Goal: Check status: Check status

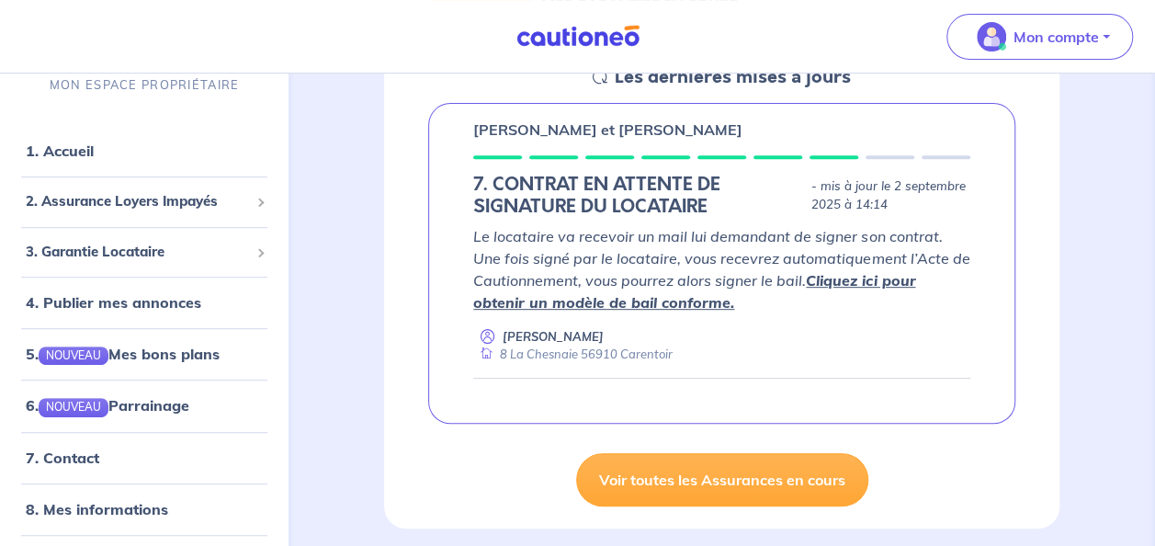
scroll to position [303, 0]
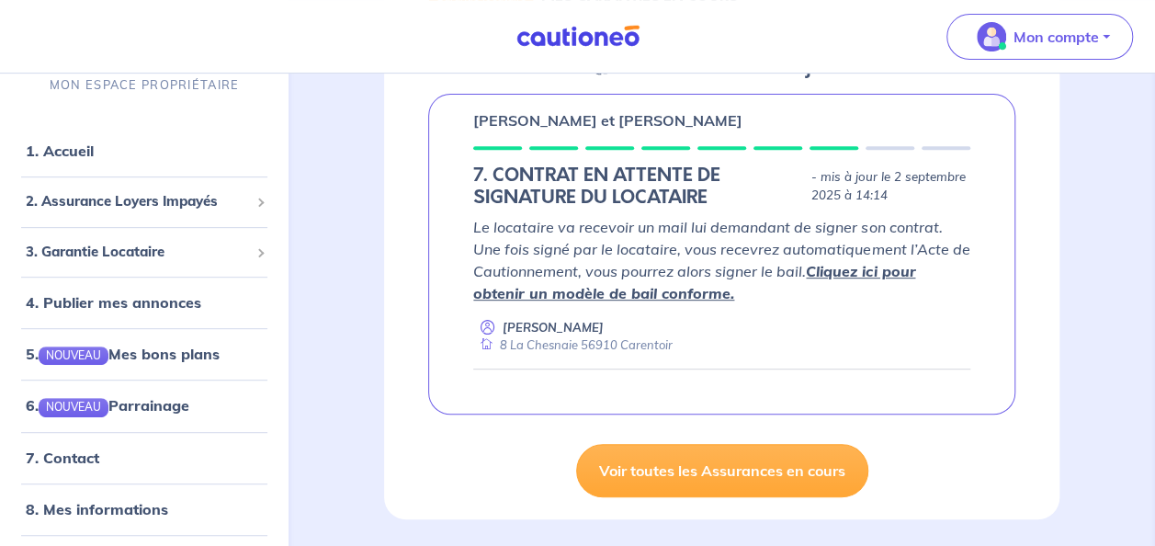
click at [790, 149] on div at bounding box center [777, 148] width 49 height 4
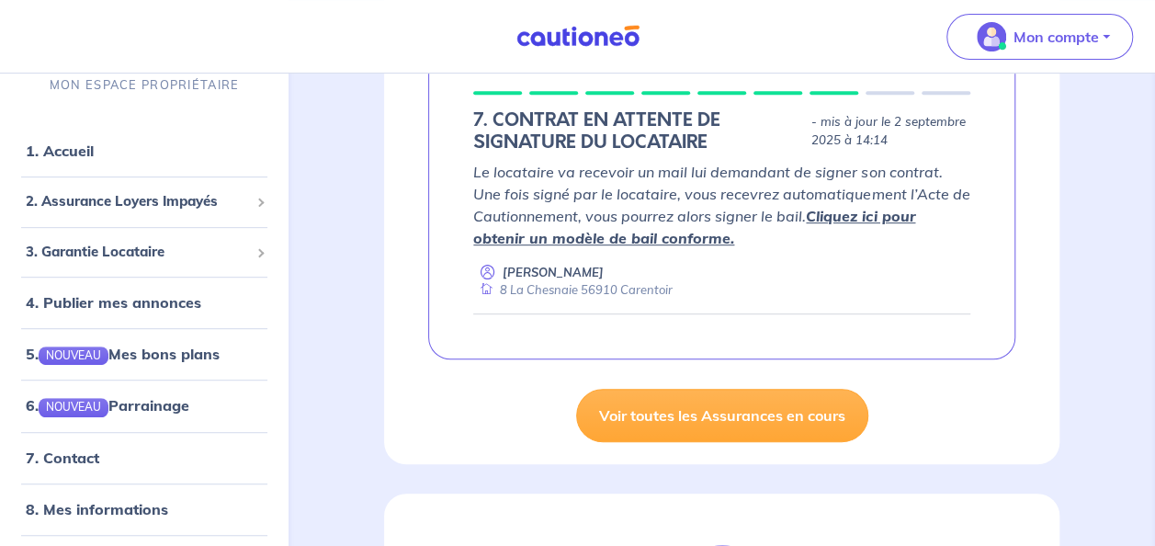
scroll to position [365, 0]
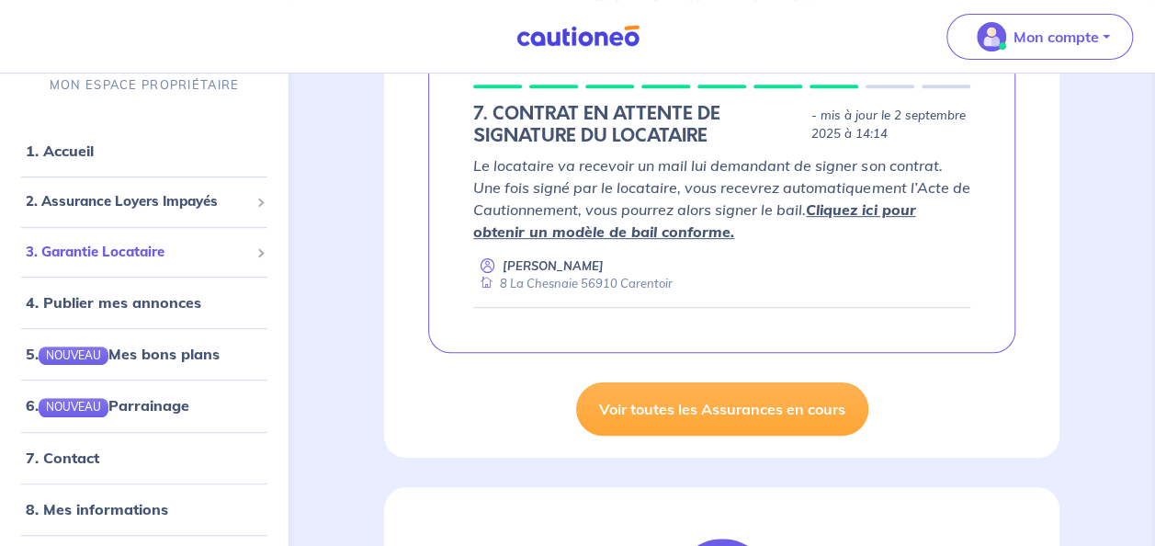
click at [132, 257] on span "3. Garantie Locataire" at bounding box center [137, 252] width 223 height 21
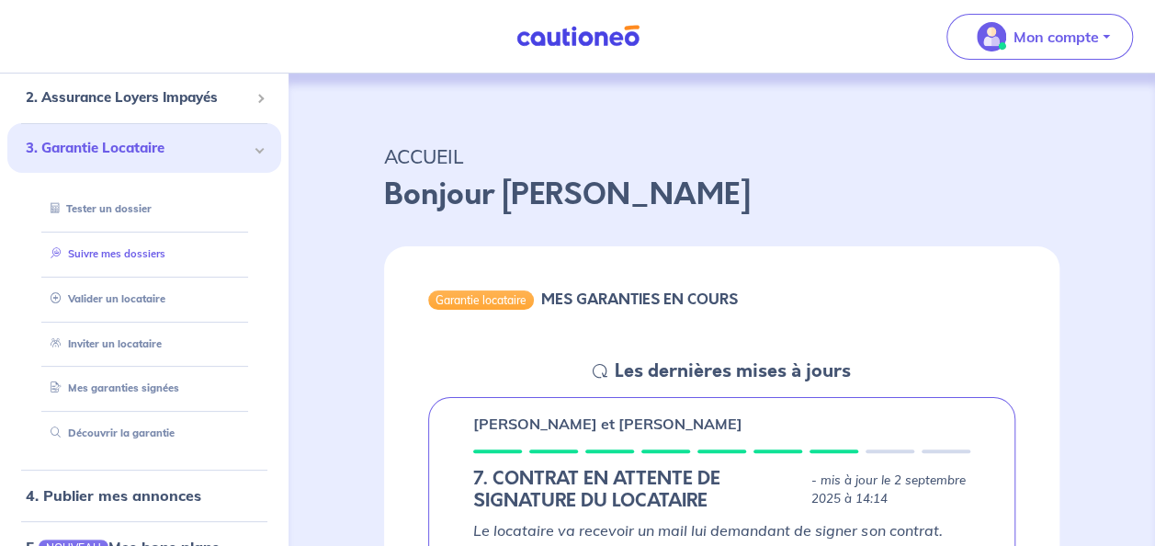
scroll to position [122, 0]
click at [158, 395] on link "Mes garanties signées" at bounding box center [110, 388] width 135 height 13
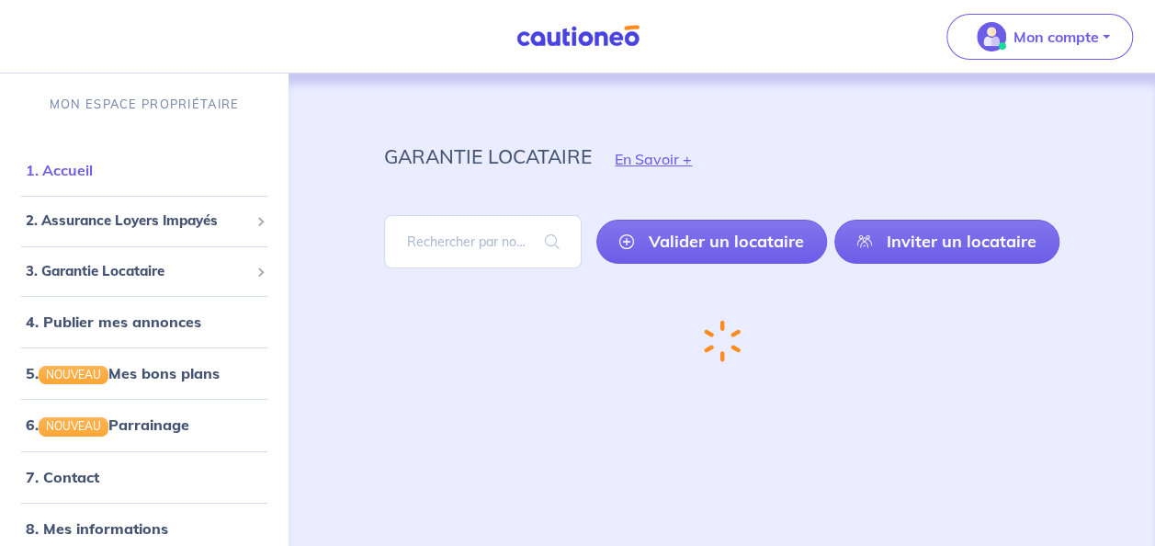
click at [93, 161] on link "1. Accueil" at bounding box center [59, 170] width 67 height 18
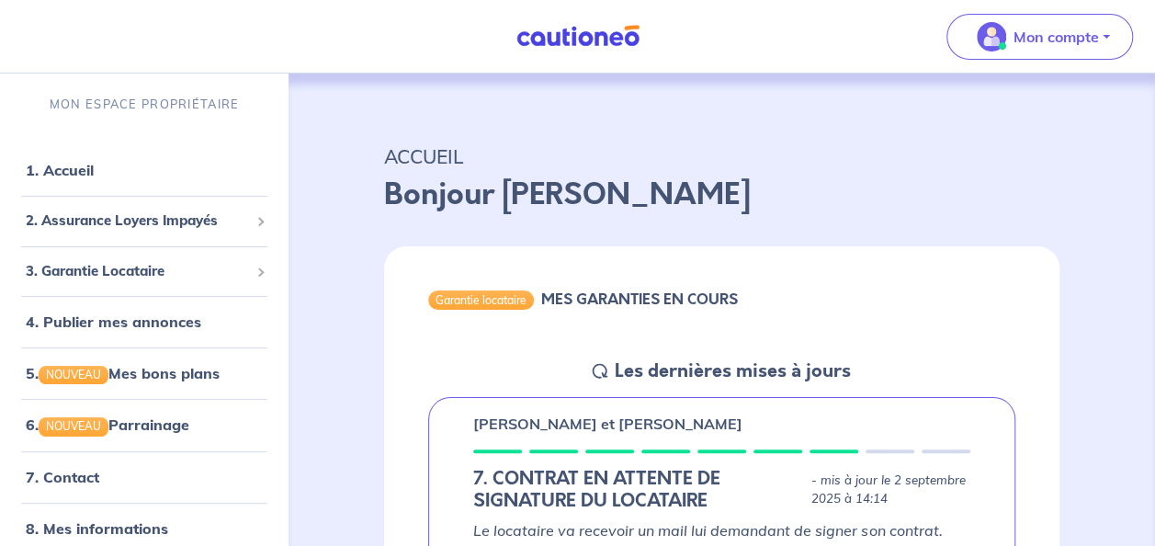
scroll to position [102, 0]
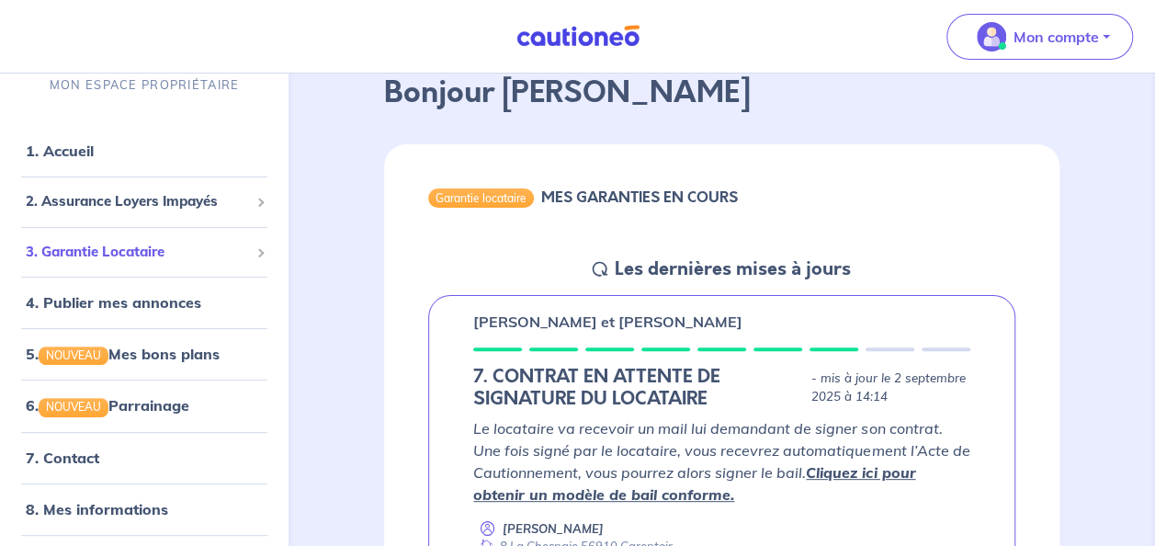
click at [145, 254] on span "3. Garantie Locataire" at bounding box center [137, 252] width 223 height 21
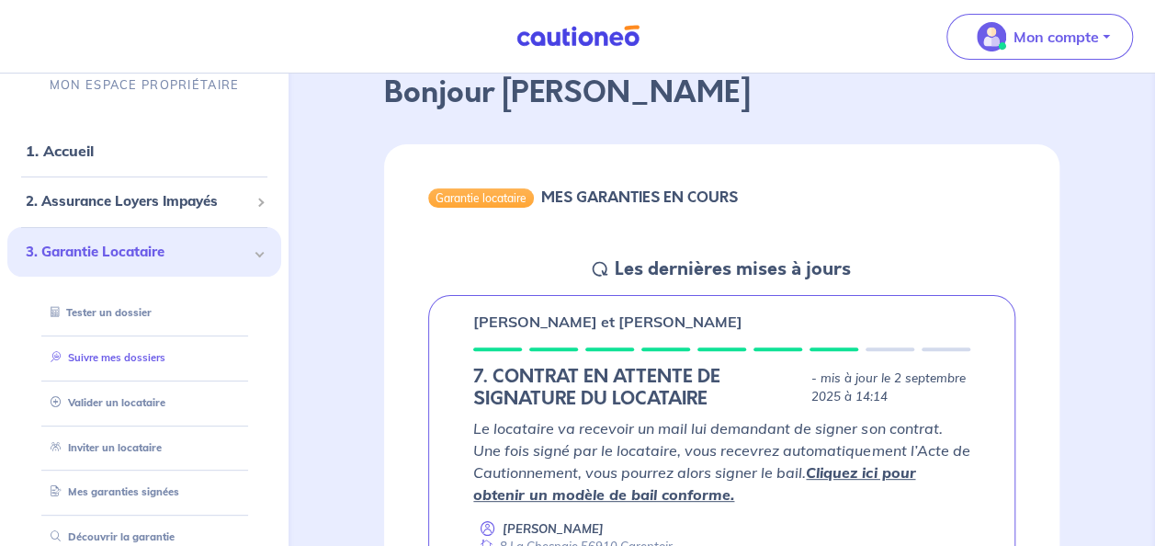
click at [137, 364] on link "Suivre mes dossiers" at bounding box center [104, 357] width 122 height 13
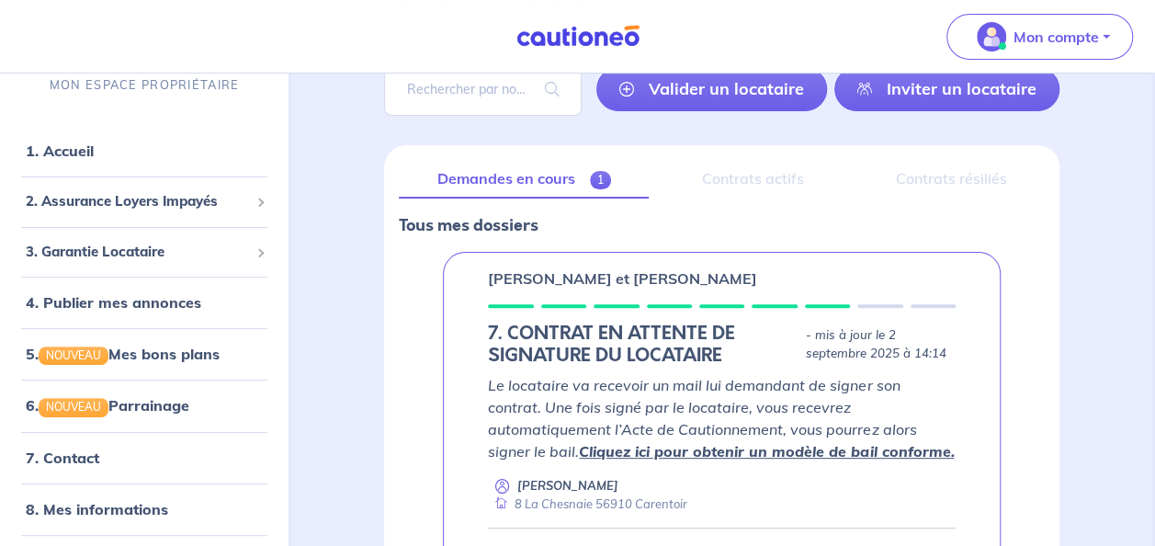
scroll to position [170, 0]
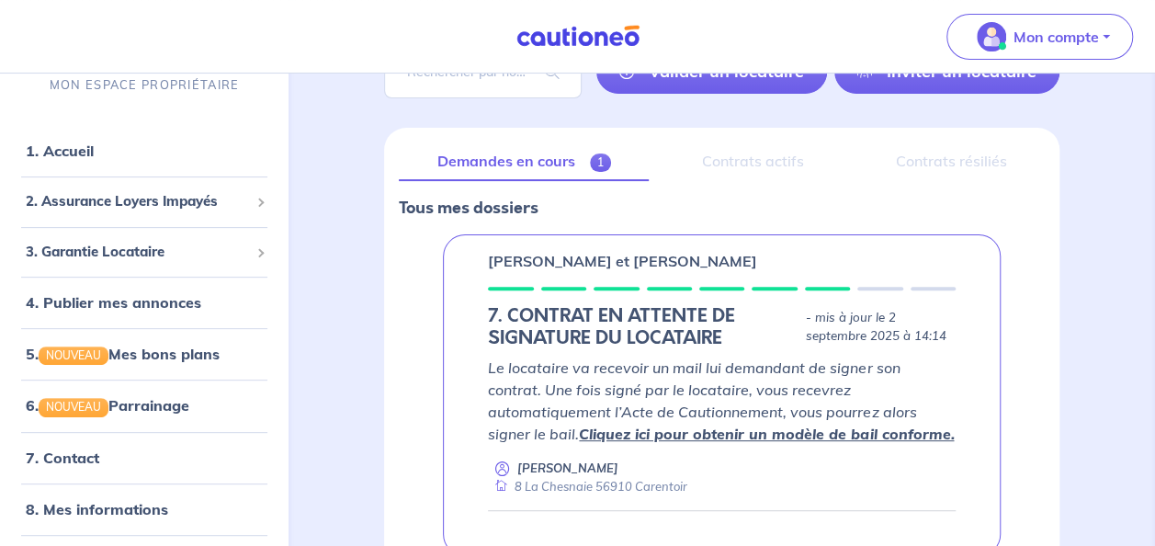
drag, startPoint x: 770, startPoint y: 160, endPoint x: 745, endPoint y: 191, distance: 39.9
click at [745, 191] on div "Demandes en cours 1 Contrats actifs Contrats résiliés Tous mes dossiers [PERSON…" at bounding box center [721, 357] width 675 height 458
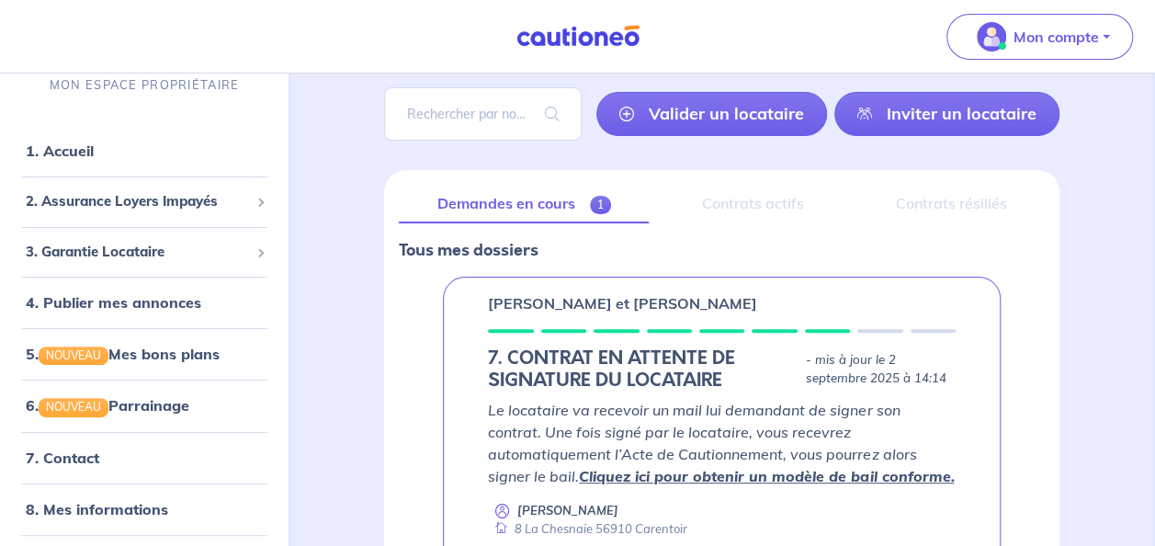
scroll to position [124, 0]
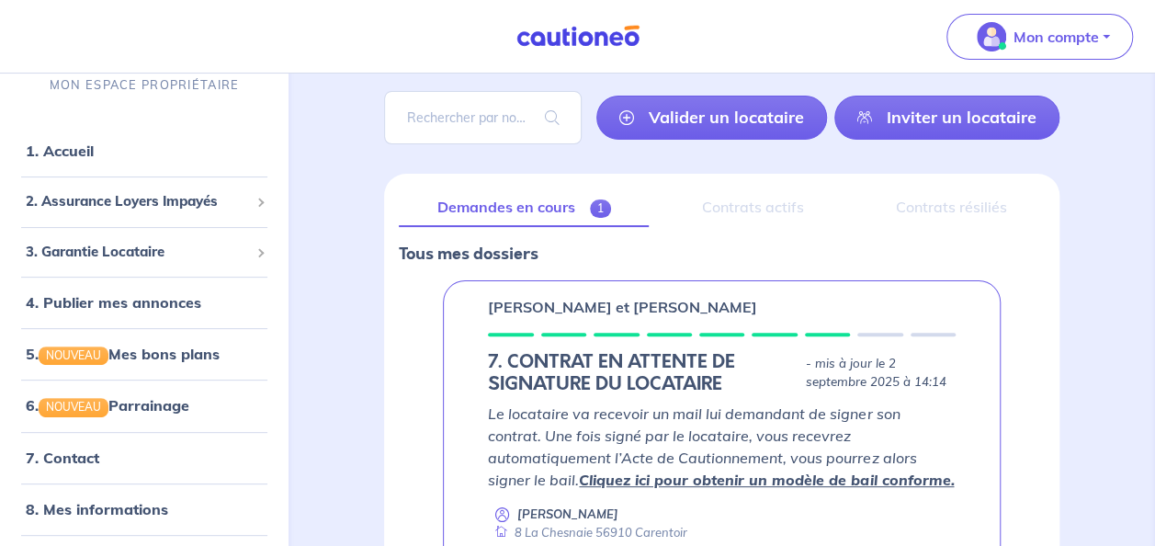
click at [776, 200] on div "Contrats actifs" at bounding box center [752, 207] width 178 height 39
click at [977, 198] on div "Contrats résiliés" at bounding box center [950, 207] width 187 height 39
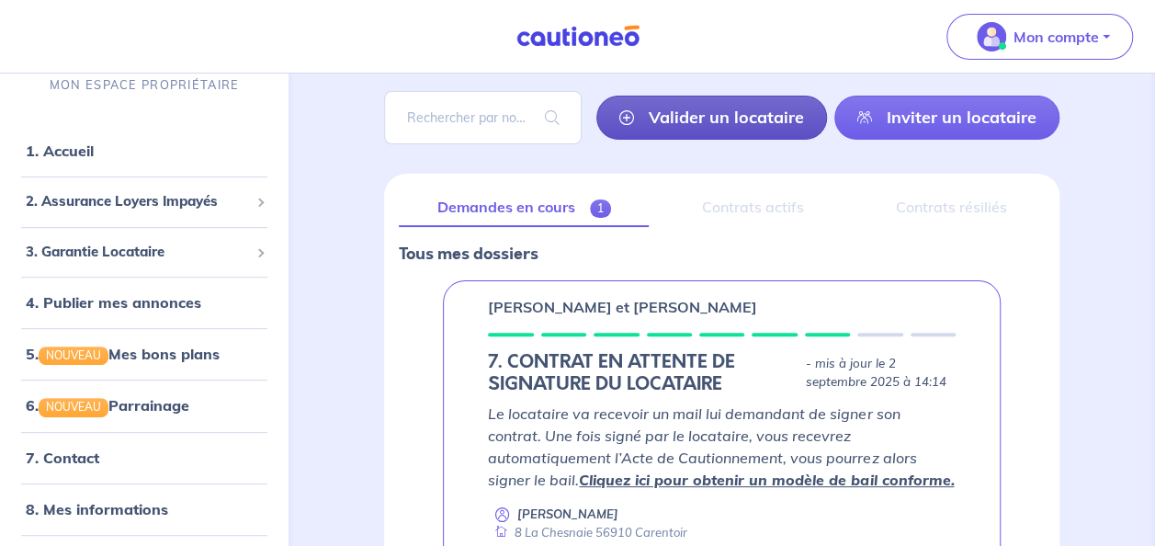
click at [775, 112] on link "Valider un locataire" at bounding box center [711, 118] width 231 height 44
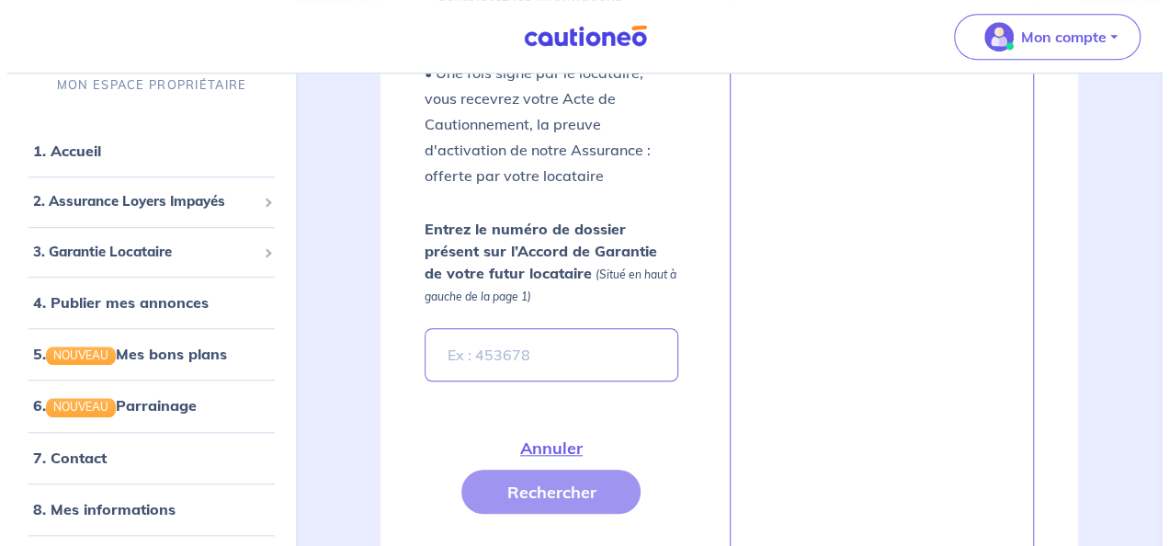
scroll to position [639, 0]
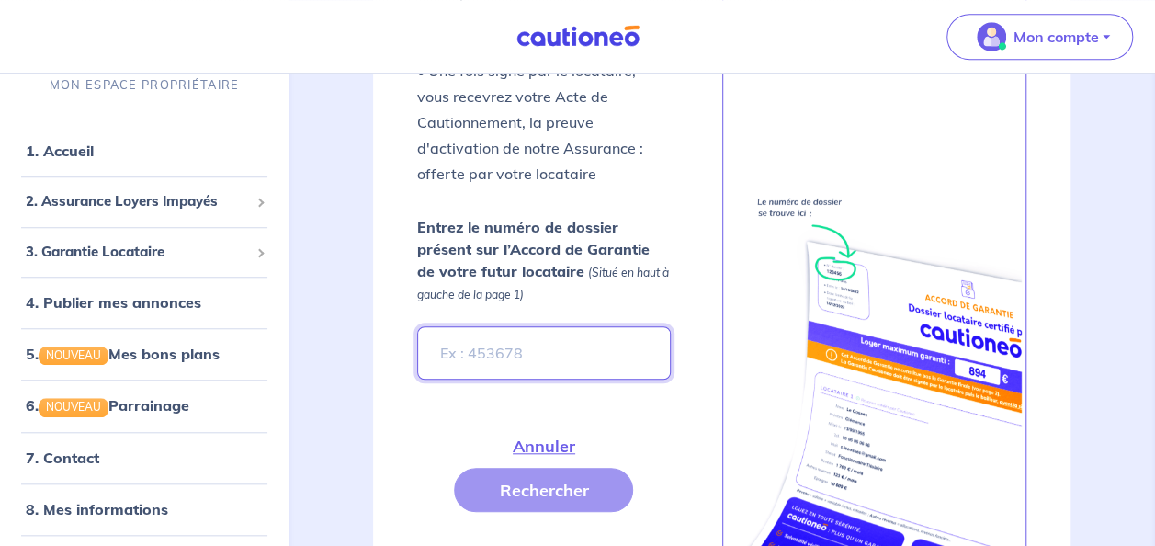
click at [547, 362] on input "Entrez le numéro de dossier présent sur l’Accord de Garantie de votre futur loc…" at bounding box center [543, 352] width 253 height 53
type input "XcskM6"
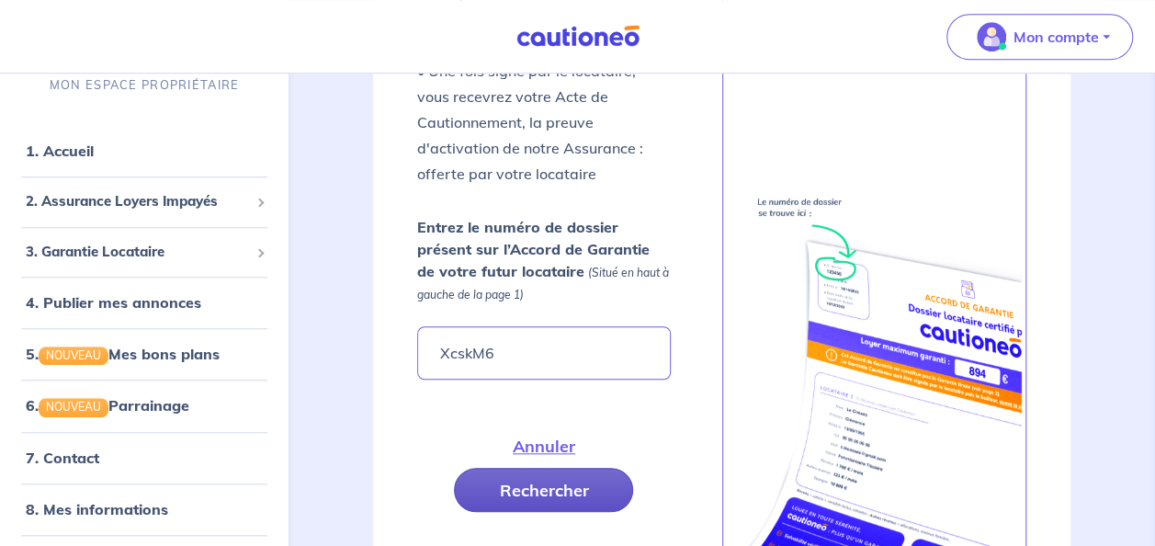
click at [519, 481] on button "Rechercher" at bounding box center [543, 490] width 179 height 44
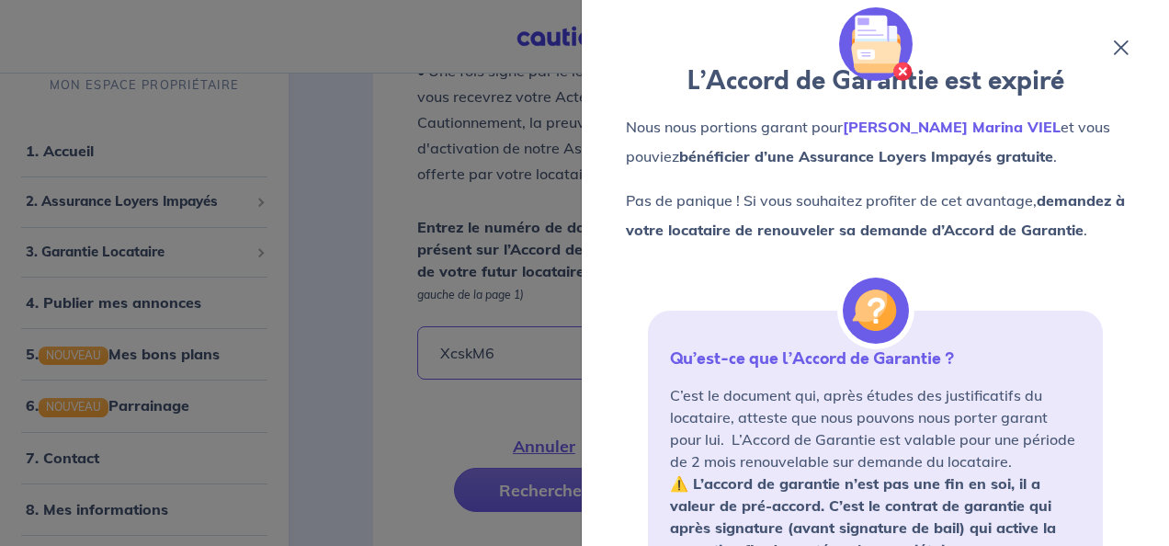
click at [1118, 44] on icon at bounding box center [1121, 47] width 15 height 15
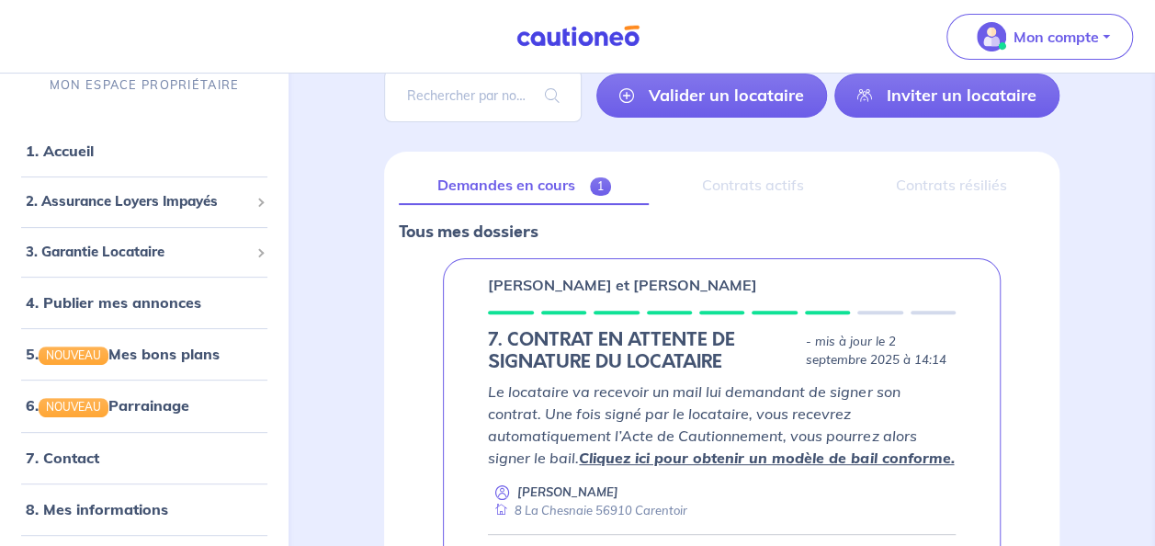
scroll to position [112, 0]
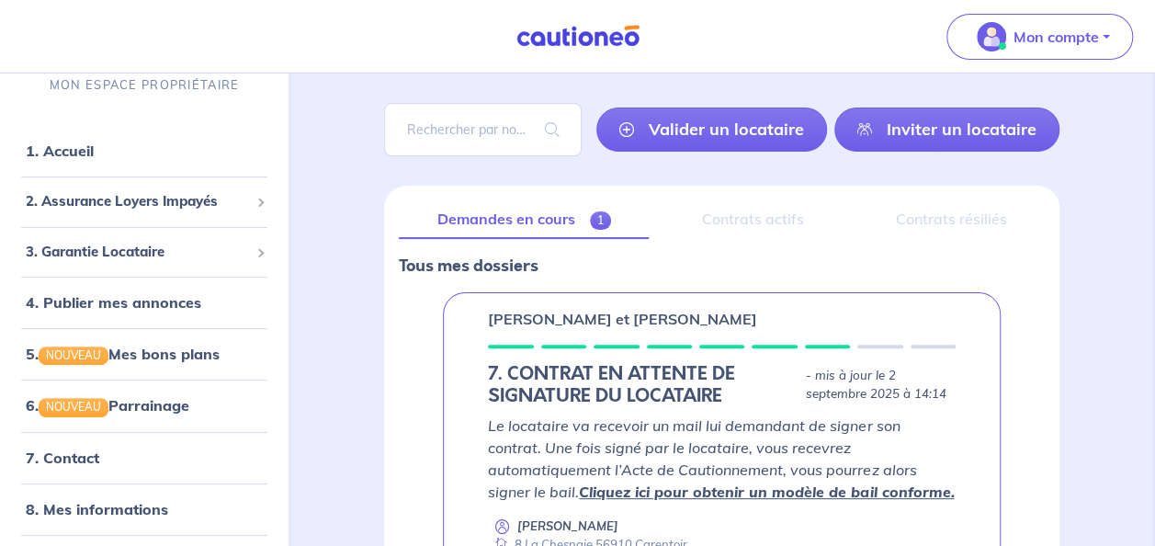
click at [799, 229] on div "Contrats actifs" at bounding box center [752, 219] width 178 height 39
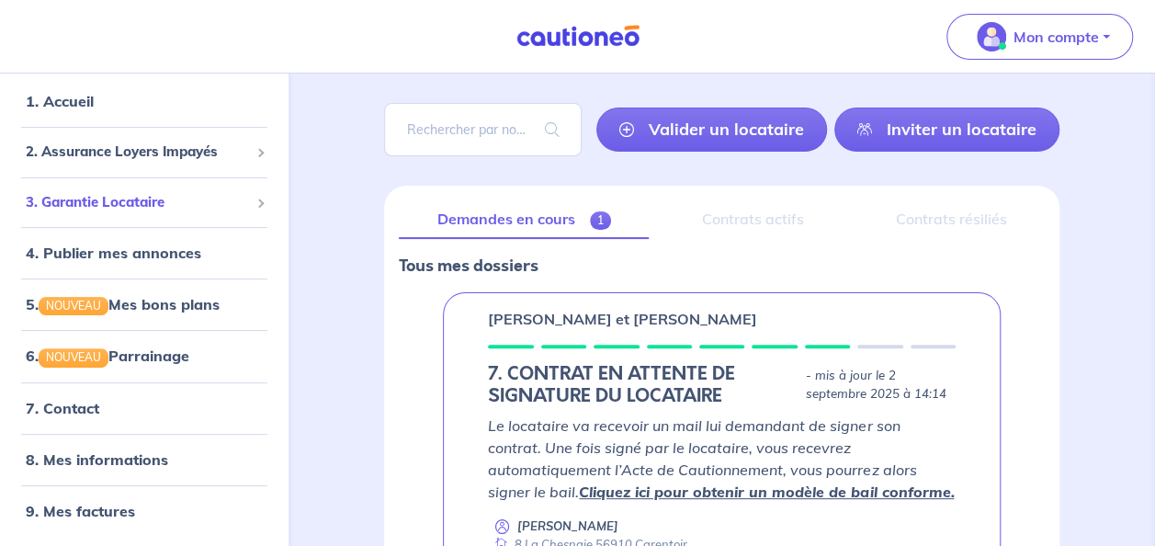
scroll to position [0, 0]
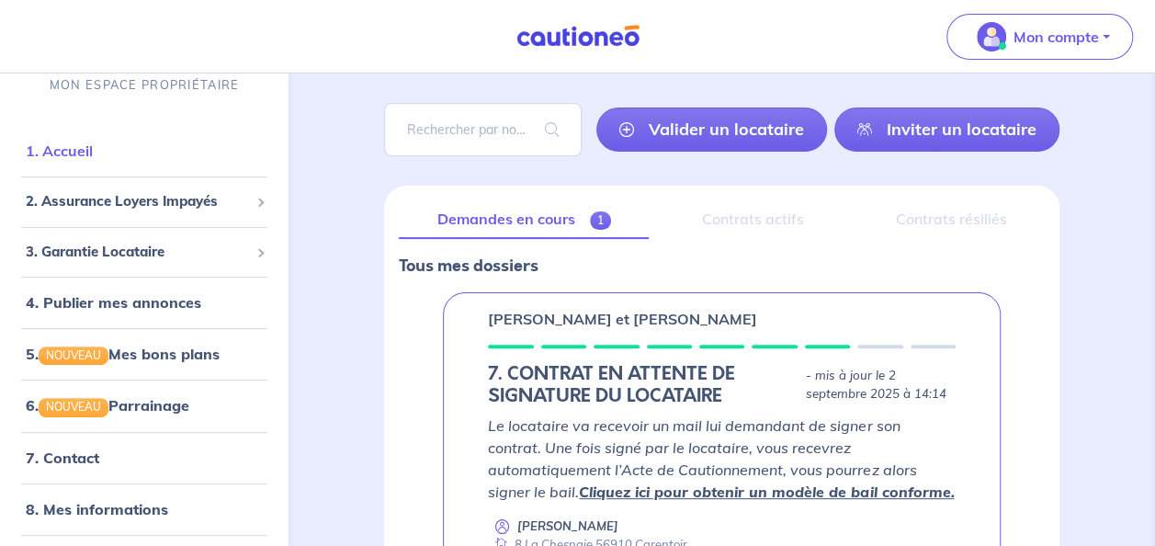
click at [93, 154] on link "1. Accueil" at bounding box center [59, 151] width 67 height 18
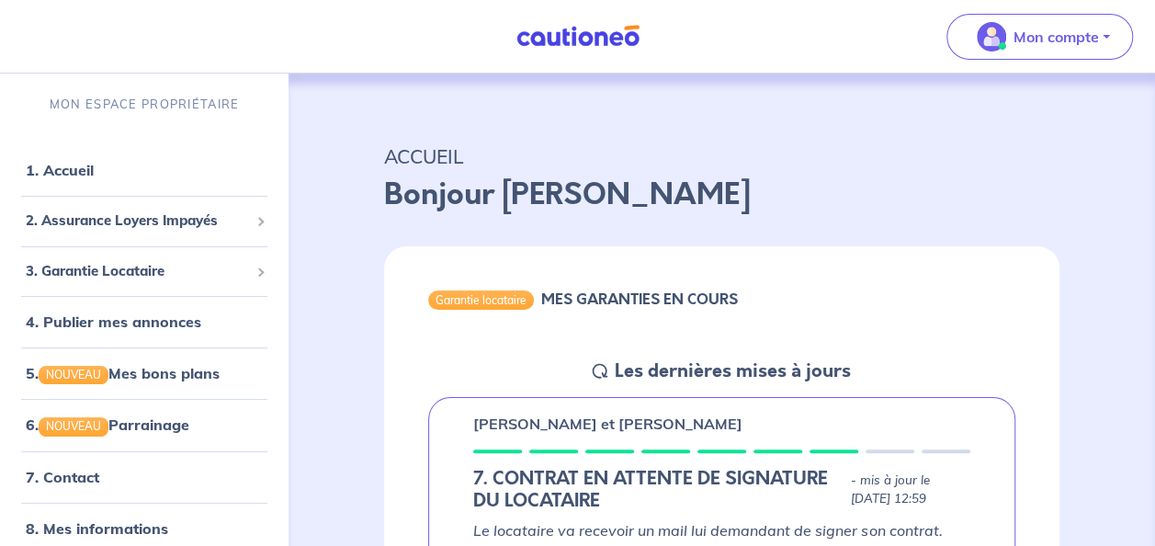
scroll to position [166, 0]
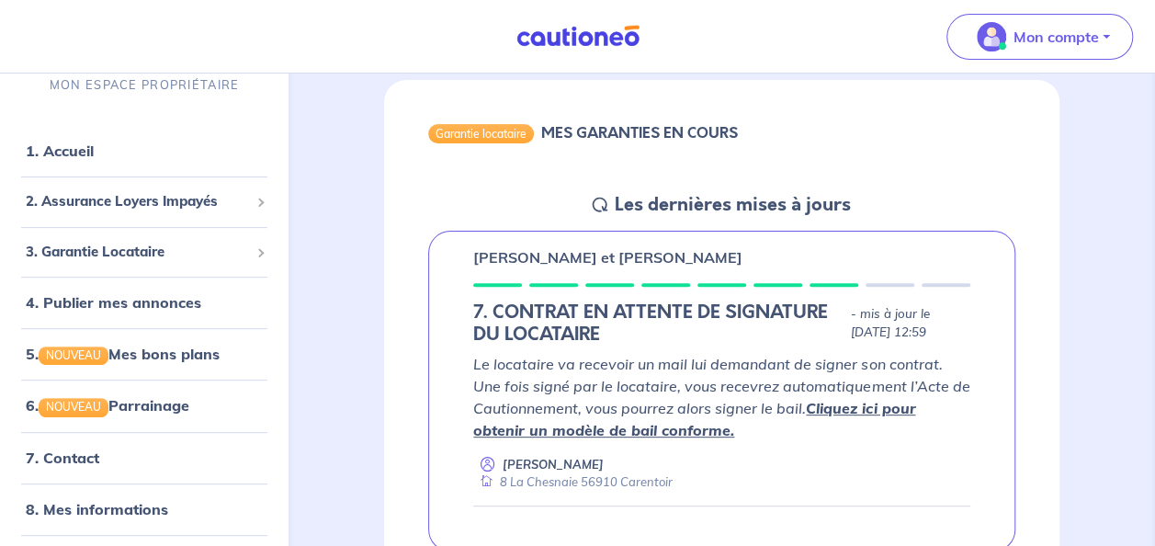
click at [592, 201] on div "Garantie locataire MES GARANTIES EN COURS Les dernières mises à jours [PERSON_N…" at bounding box center [721, 368] width 675 height 576
click at [693, 197] on h5 "Les dernières mises à jours" at bounding box center [733, 205] width 236 height 22
click at [156, 248] on span "3. Garantie Locataire" at bounding box center [137, 252] width 223 height 21
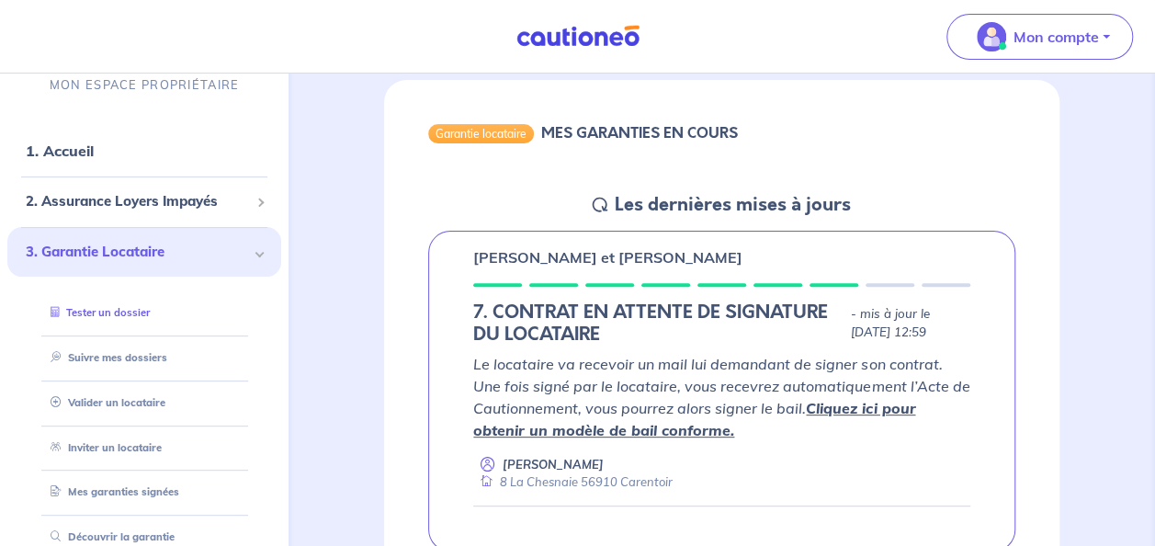
scroll to position [82, 0]
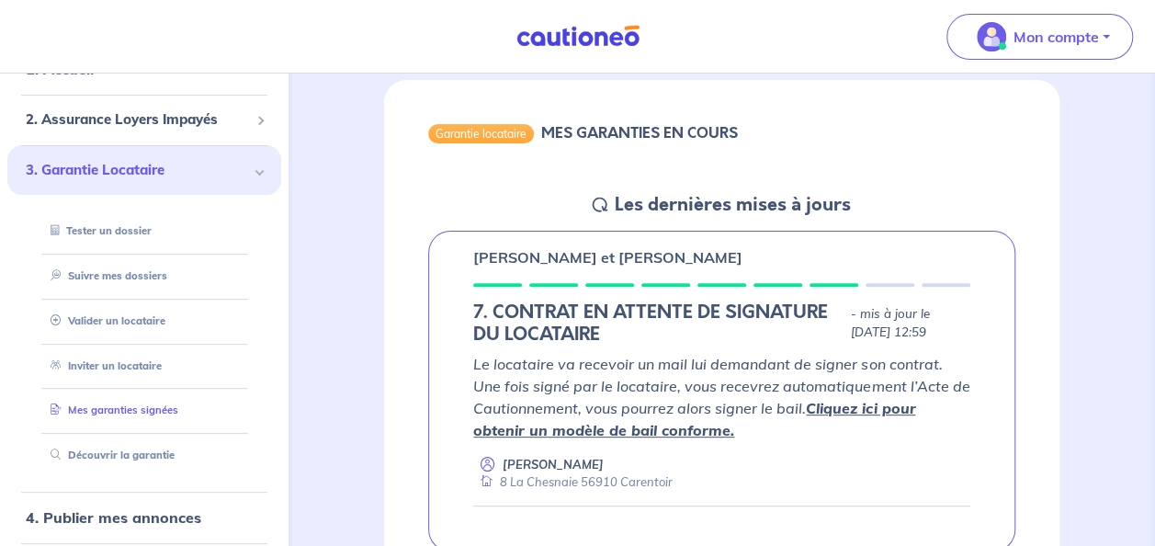
click at [178, 413] on link "Mes garanties signées" at bounding box center [110, 410] width 135 height 13
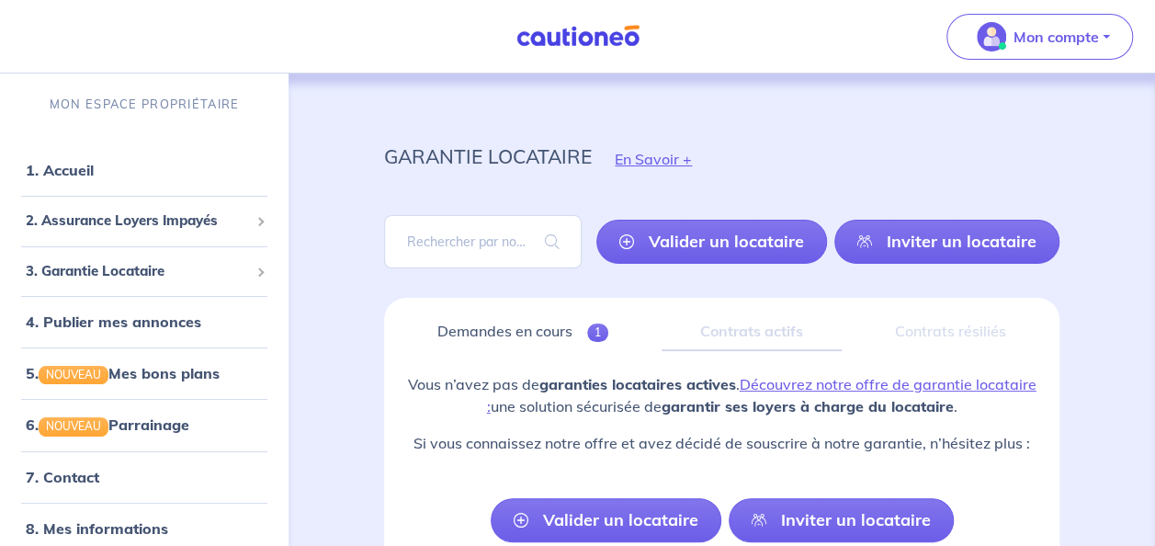
scroll to position [112, 0]
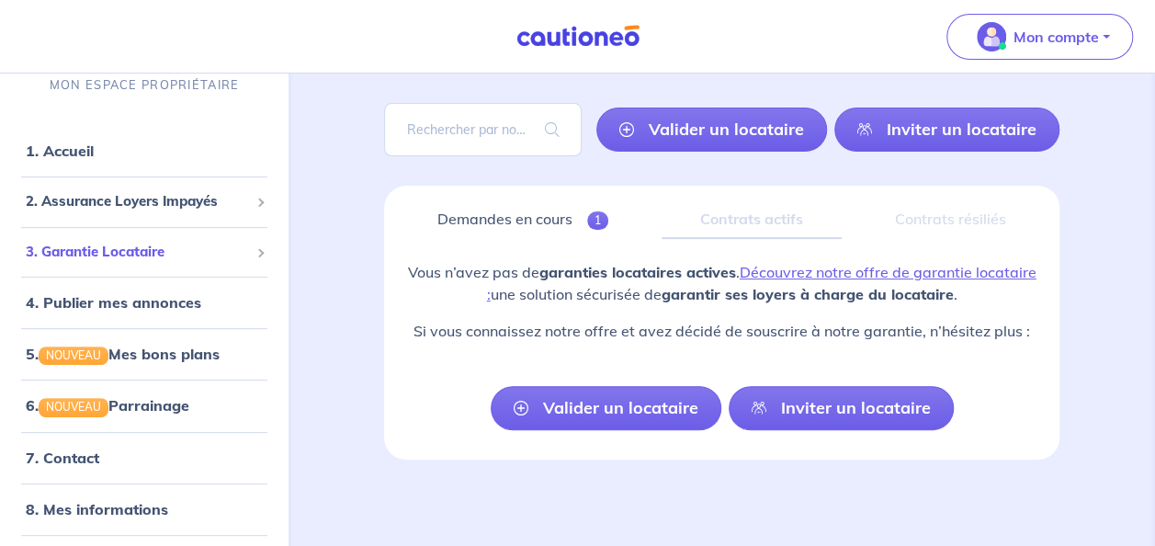
click at [154, 259] on span "3. Garantie Locataire" at bounding box center [137, 252] width 223 height 21
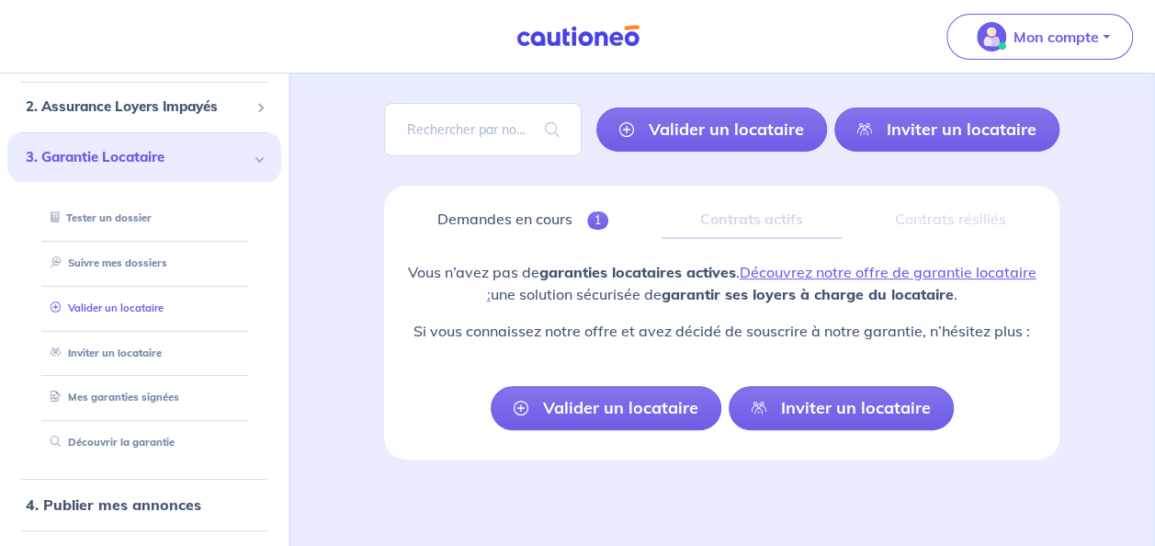
scroll to position [96, 0]
click at [157, 266] on link "Suivre mes dossiers" at bounding box center [104, 261] width 122 height 13
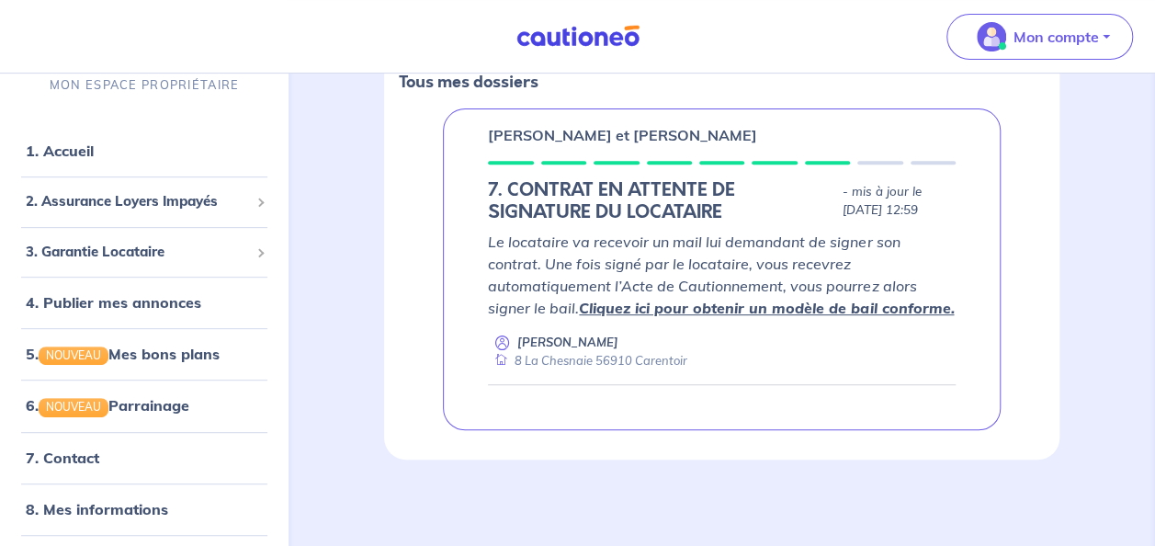
scroll to position [258, 0]
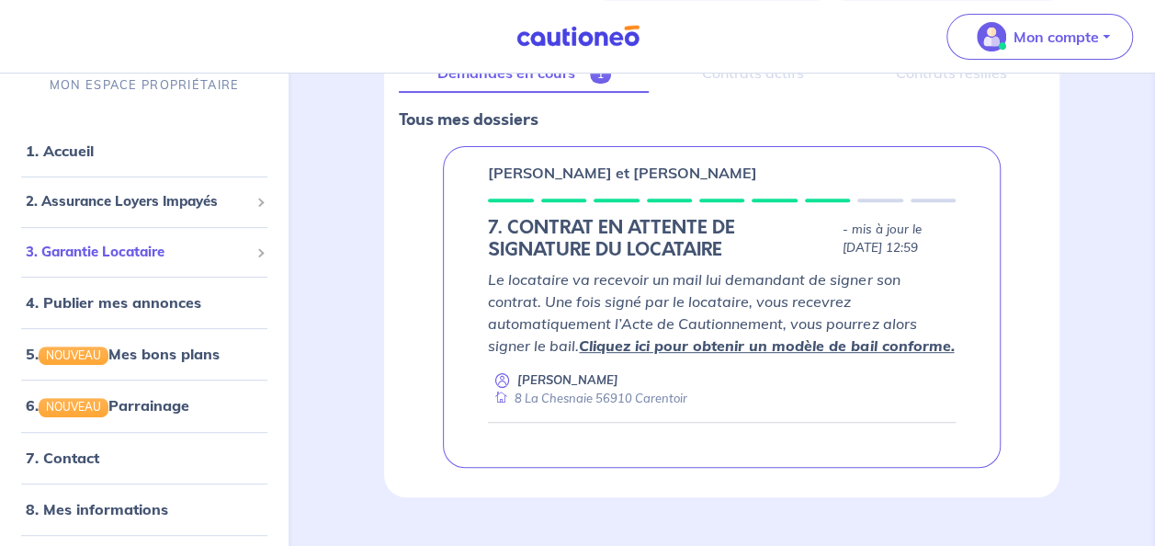
click at [212, 257] on span "3. Garantie Locataire" at bounding box center [137, 252] width 223 height 21
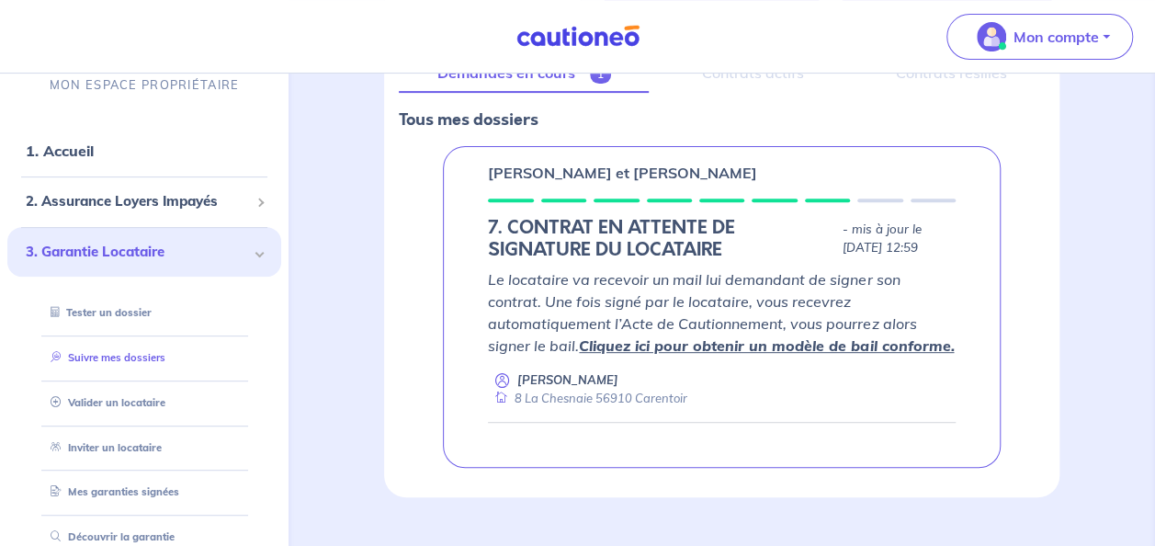
scroll to position [121, 0]
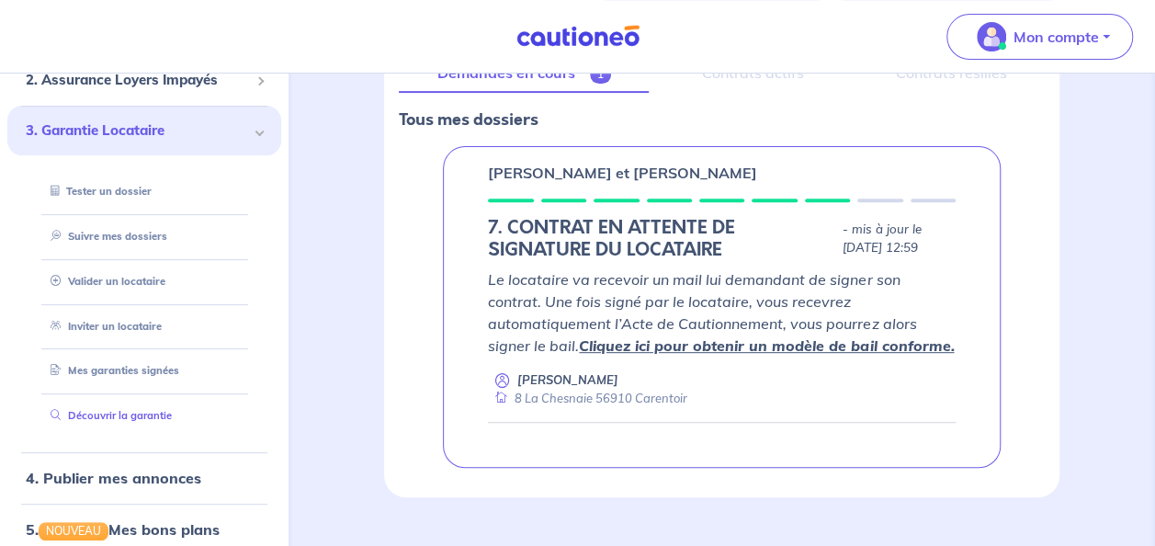
click at [166, 419] on link "Découvrir la garantie" at bounding box center [107, 416] width 129 height 13
click at [319, 115] on div "garantie locataire En Savoir + [PERSON_NAME] un locataire Inviter un locataire …" at bounding box center [722, 200] width 852 height 770
